Goal: Information Seeking & Learning: Learn about a topic

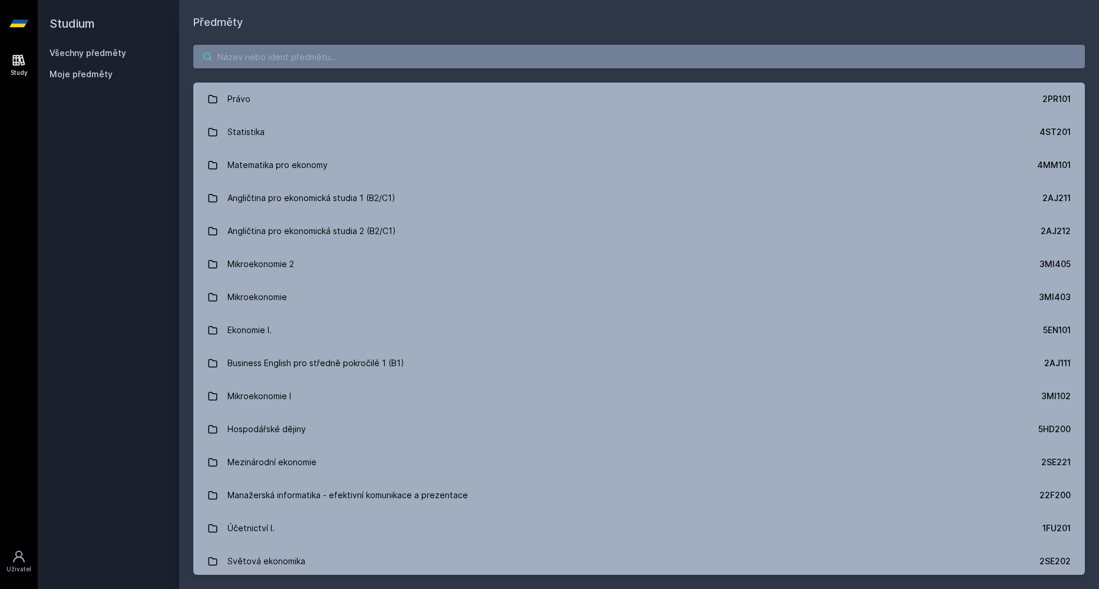
click at [481, 57] on input "search" at bounding box center [639, 57] width 892 height 24
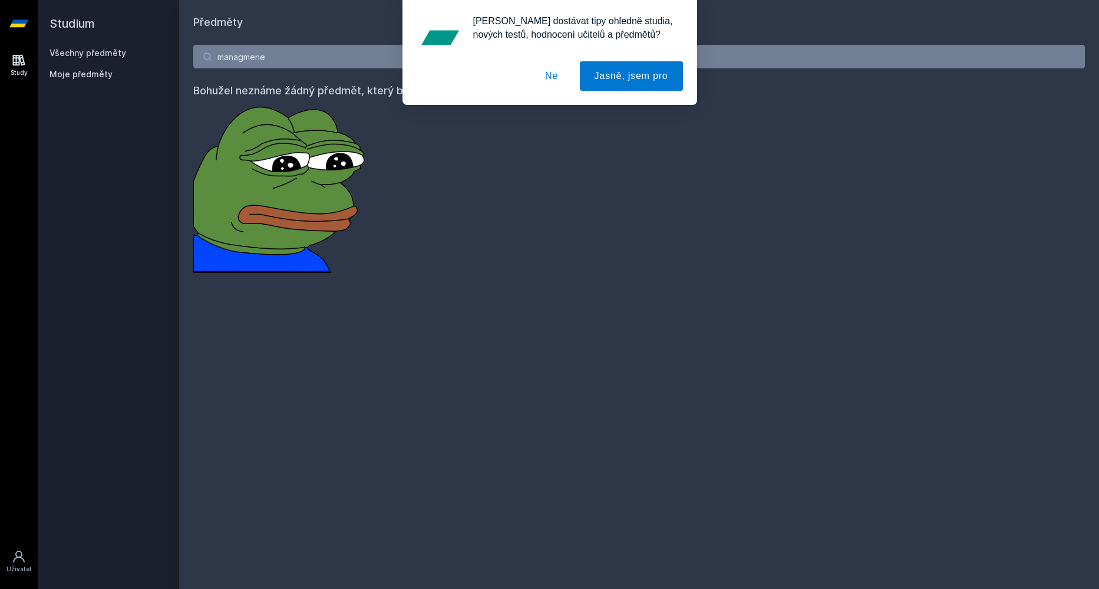
click at [558, 65] on button "Ne" at bounding box center [551, 75] width 42 height 29
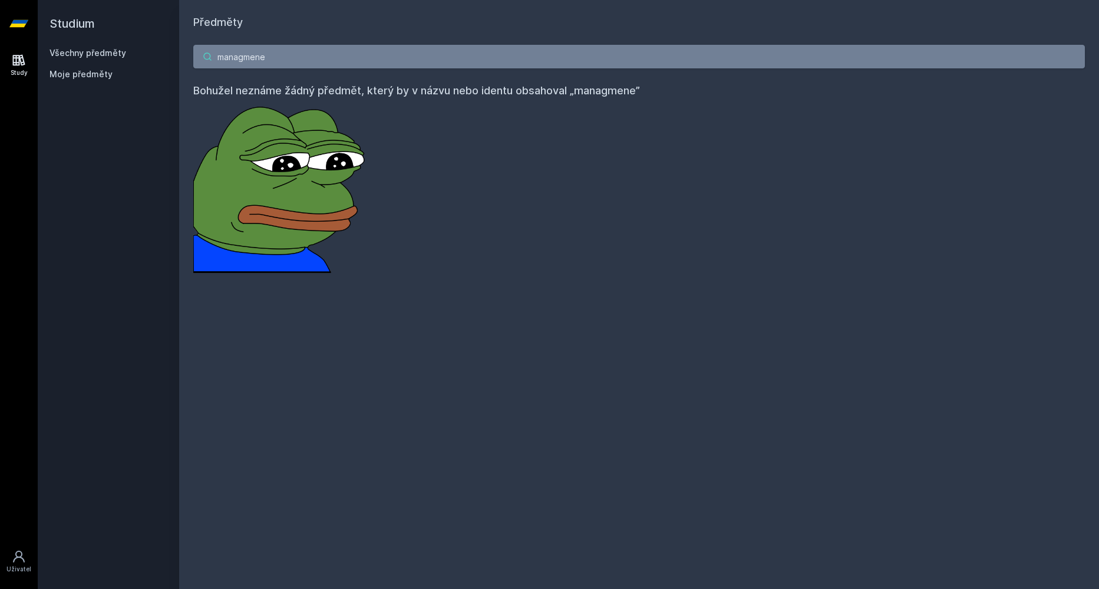
click at [524, 60] on input "managmene" at bounding box center [639, 57] width 892 height 24
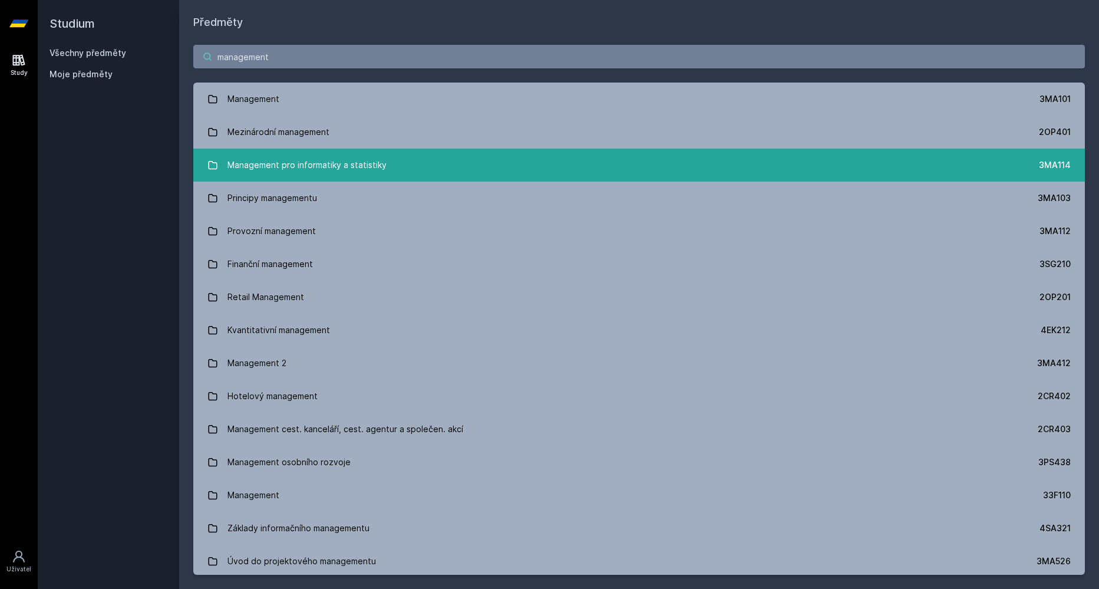
type input "management"
click at [553, 166] on link "Management pro informatiky a statistiky 3MA114" at bounding box center [639, 165] width 892 height 33
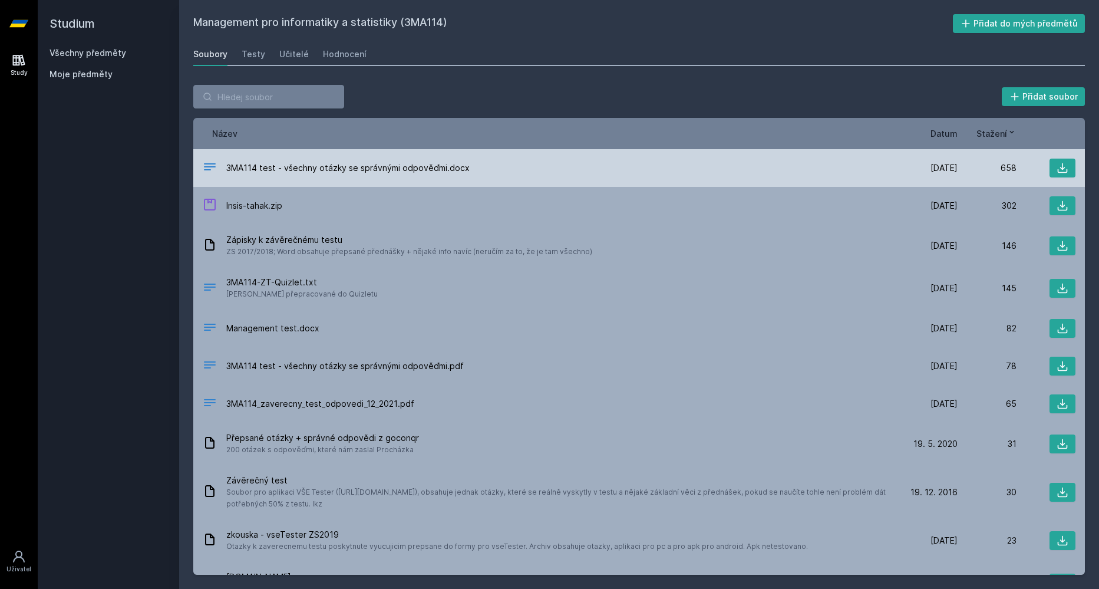
click at [401, 175] on div "3MA114 test - všechny otázky se správnými odpověďmi.docx" at bounding box center [551, 168] width 696 height 17
click at [1054, 164] on button at bounding box center [1063, 168] width 26 height 19
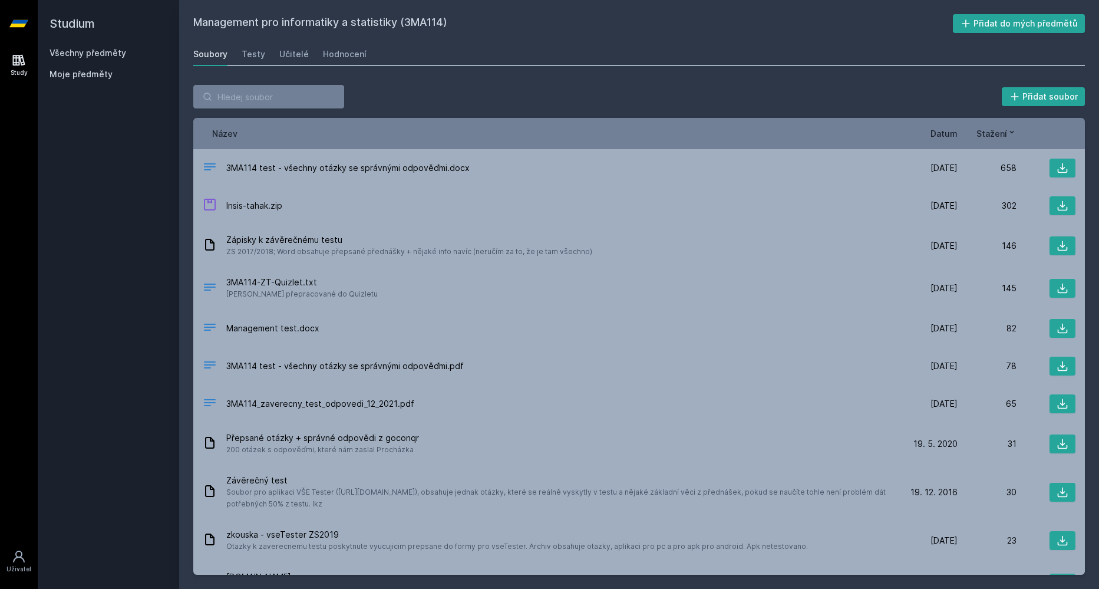
click at [951, 139] on span "Datum" at bounding box center [944, 133] width 27 height 12
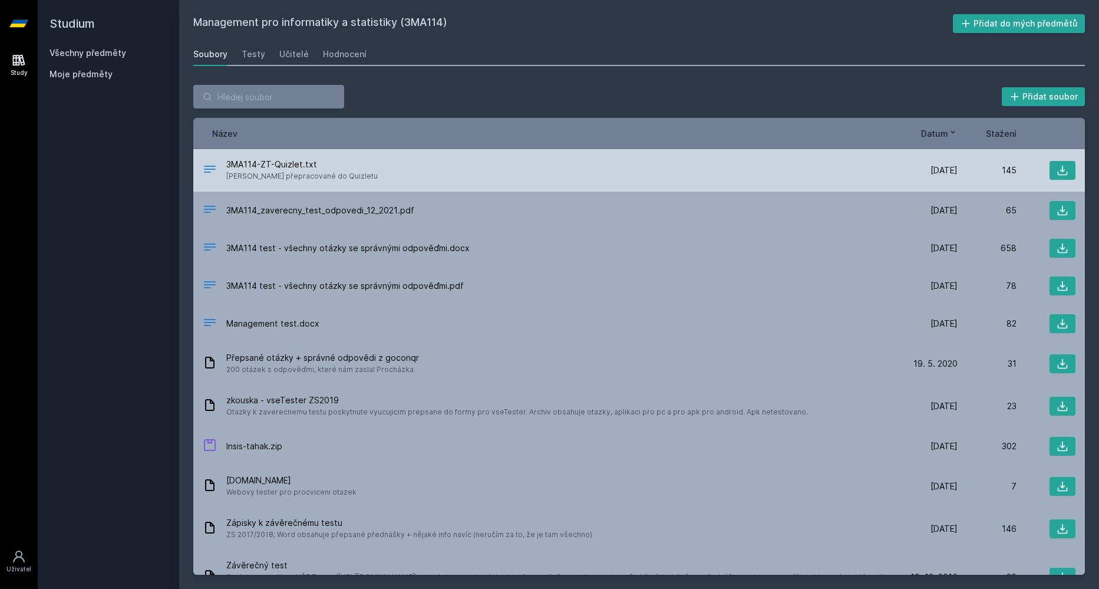
click at [774, 176] on div "3MA114-ZT-Quizlet.txt [PERSON_NAME] přepracované do Quizletu" at bounding box center [551, 171] width 696 height 24
click at [266, 160] on span "3MA114-ZT-Quizlet.txt" at bounding box center [301, 165] width 151 height 12
click at [1058, 172] on icon at bounding box center [1063, 171] width 10 height 10
